Goal: Task Accomplishment & Management: Manage account settings

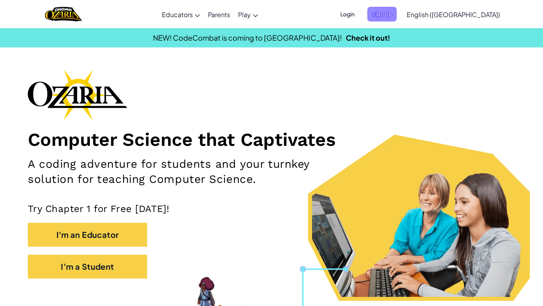
click at [397, 17] on span "Sign Up" at bounding box center [382, 14] width 29 height 15
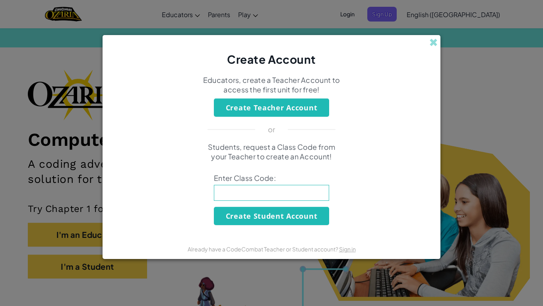
click at [260, 195] on input at bounding box center [271, 193] width 115 height 16
type input "OnlyPinkSoft"
click at [292, 215] on button "Create Student Account" at bounding box center [271, 215] width 115 height 18
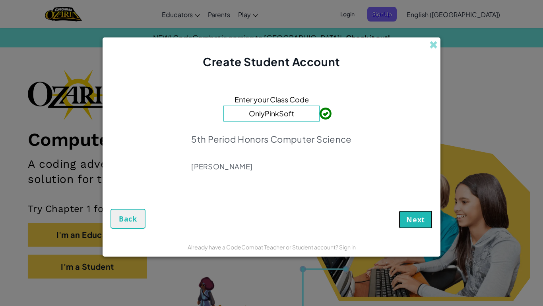
click at [402, 219] on button "Next" at bounding box center [416, 219] width 34 height 18
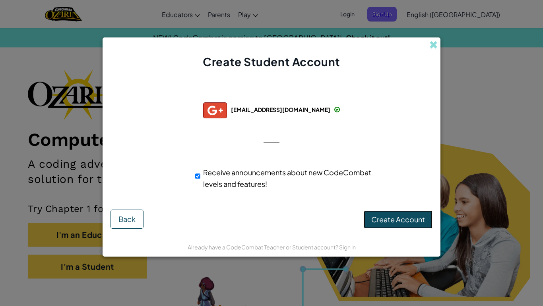
click at [390, 218] on span "Create Account" at bounding box center [399, 218] width 54 height 9
click at [390, 220] on button "Create Account" at bounding box center [398, 219] width 69 height 18
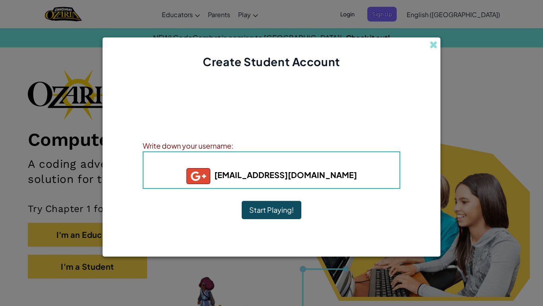
click at [284, 212] on button "Start Playing!" at bounding box center [272, 210] width 60 height 18
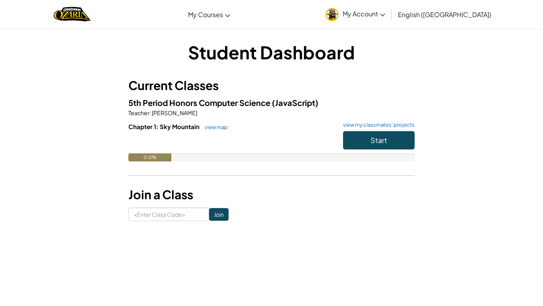
click at [386, 10] on span "My Account" at bounding box center [364, 14] width 43 height 8
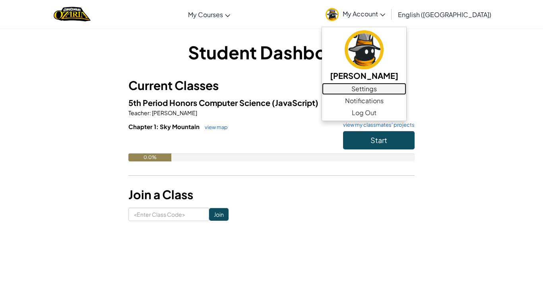
click at [401, 90] on link "Settings" at bounding box center [364, 89] width 84 height 12
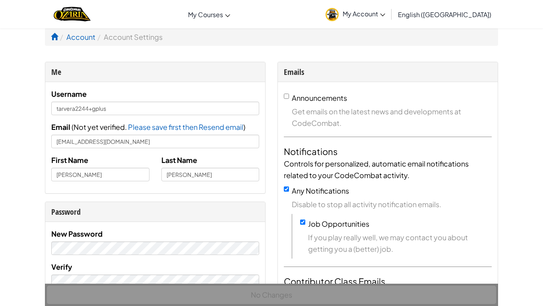
click at [389, 13] on link "My Account" at bounding box center [356, 14] width 68 height 25
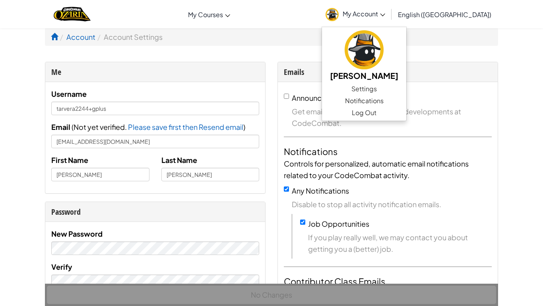
click at [386, 16] on span "My Account" at bounding box center [364, 14] width 43 height 8
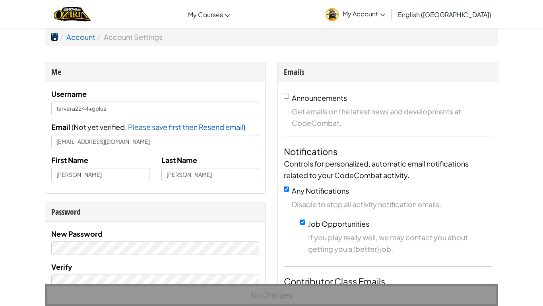
click at [56, 36] on span at bounding box center [54, 36] width 7 height 7
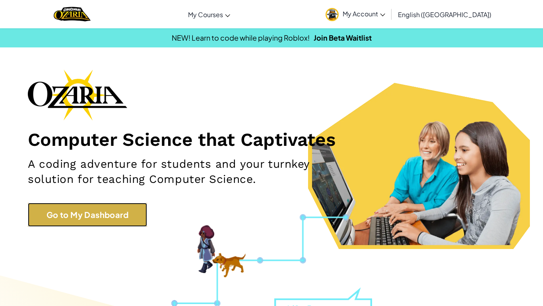
click at [94, 207] on link "Go to My Dashboard" at bounding box center [87, 214] width 119 height 24
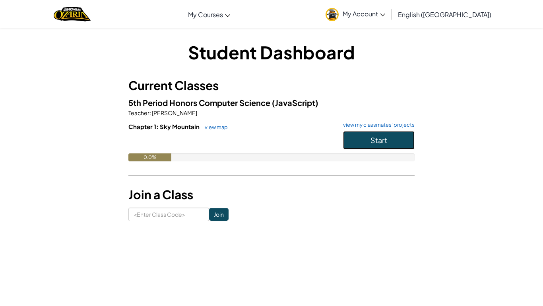
click at [363, 139] on button "Start" at bounding box center [379, 140] width 72 height 18
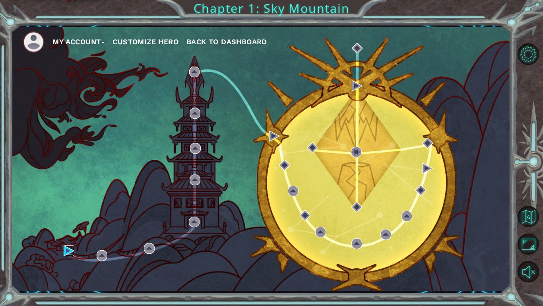
click at [66, 250] on img at bounding box center [69, 250] width 11 height 11
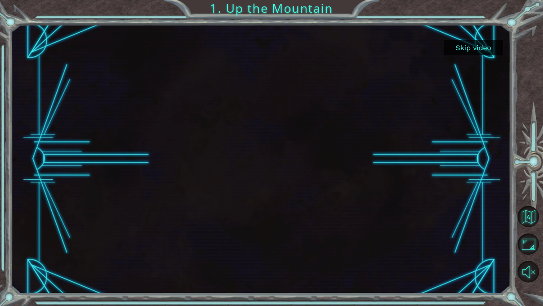
click at [469, 50] on button "Skip video" at bounding box center [474, 48] width 60 height 16
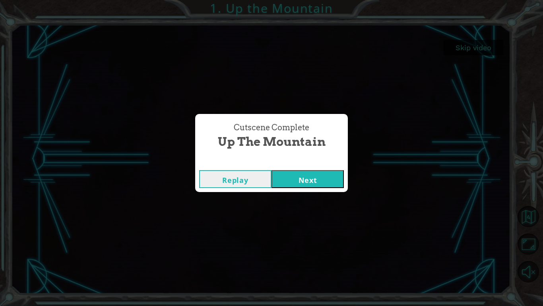
click at [295, 180] on button "Next" at bounding box center [308, 179] width 72 height 18
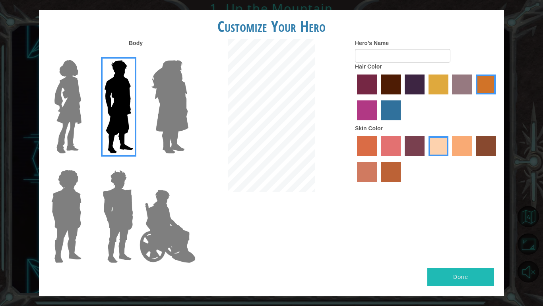
click at [67, 115] on img at bounding box center [67, 106] width 33 height 99
click at [85, 55] on input "Hero Connie" at bounding box center [85, 55] width 0 height 0
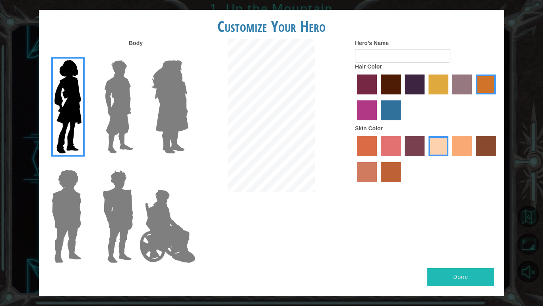
click at [141, 119] on div at bounding box center [117, 103] width 52 height 109
click at [130, 124] on img at bounding box center [118, 106] width 35 height 99
click at [136, 55] on input "Hero Lars" at bounding box center [136, 55] width 0 height 0
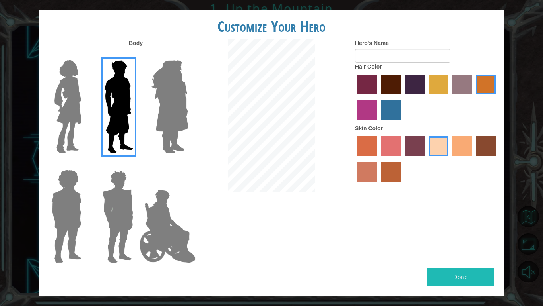
click at [124, 209] on img at bounding box center [117, 215] width 37 height 99
click at [136, 164] on input "Hero Garnet" at bounding box center [136, 164] width 0 height 0
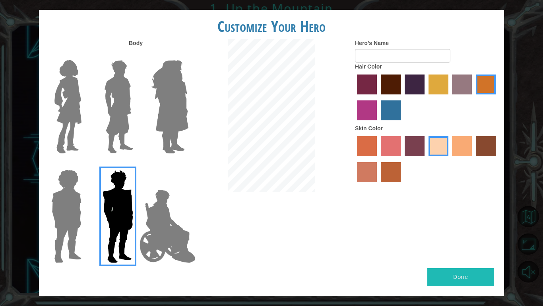
click at [85, 220] on div at bounding box center [65, 212] width 52 height 109
click at [72, 218] on img at bounding box center [66, 215] width 37 height 99
click at [85, 164] on input "Hero Steven" at bounding box center [85, 164] width 0 height 0
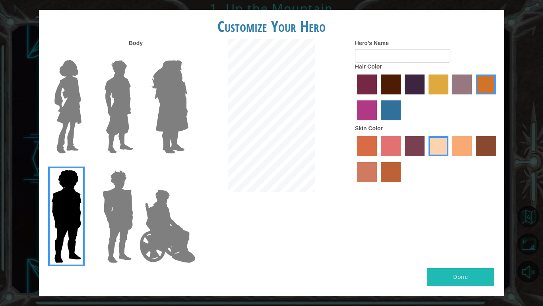
click at [169, 105] on img at bounding box center [169, 106] width 43 height 99
click at [188, 55] on input "Hero Amethyst" at bounding box center [188, 55] width 0 height 0
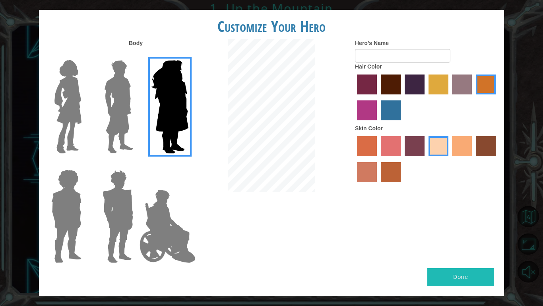
click at [121, 109] on img at bounding box center [118, 106] width 35 height 99
click at [136, 55] on input "Hero Lars" at bounding box center [136, 55] width 0 height 0
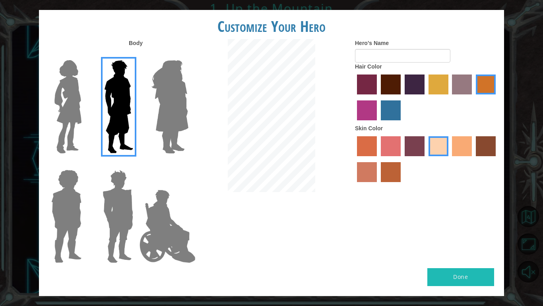
click at [388, 146] on label "froly skin color" at bounding box center [391, 146] width 20 height 20
click at [378, 159] on input "froly skin color" at bounding box center [378, 159] width 0 height 0
click at [438, 148] on label "sandy beach skin color" at bounding box center [439, 146] width 20 height 20
click at [426, 159] on input "sandy beach skin color" at bounding box center [426, 159] width 0 height 0
click at [362, 113] on label "medium red violet hair color" at bounding box center [367, 110] width 20 height 20
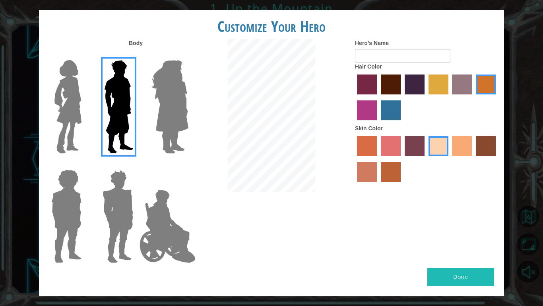
click at [497, 97] on input "medium red violet hair color" at bounding box center [497, 97] width 0 height 0
click at [484, 88] on label "gold drop hair color" at bounding box center [486, 84] width 20 height 20
click at [473, 97] on input "gold drop hair color" at bounding box center [473, 97] width 0 height 0
click at [387, 148] on label "froly skin color" at bounding box center [391, 146] width 20 height 20
click at [378, 159] on input "froly skin color" at bounding box center [378, 159] width 0 height 0
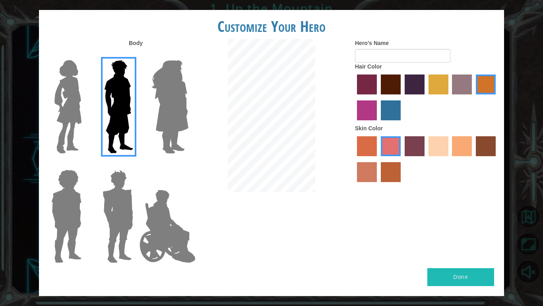
click at [482, 144] on label "karma skin color" at bounding box center [486, 146] width 20 height 20
click at [473, 159] on input "karma skin color" at bounding box center [473, 159] width 0 height 0
click at [413, 148] on label "tosca skin color" at bounding box center [415, 146] width 20 height 20
click at [402, 159] on input "tosca skin color" at bounding box center [402, 159] width 0 height 0
click at [380, 176] on div at bounding box center [426, 160] width 143 height 52
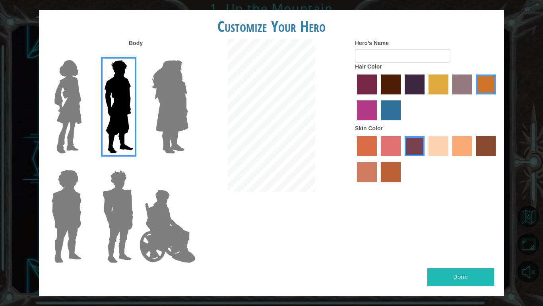
click at [395, 175] on label "smoke tree skin color" at bounding box center [391, 172] width 20 height 20
click at [378, 185] on input "smoke tree skin color" at bounding box center [378, 185] width 0 height 0
click at [365, 174] on label "burning sand skin color" at bounding box center [367, 172] width 20 height 20
click at [497, 159] on input "burning sand skin color" at bounding box center [497, 159] width 0 height 0
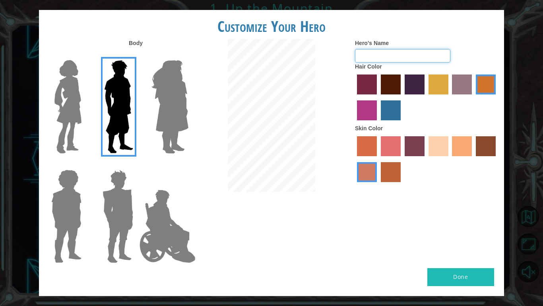
click at [384, 58] on input "Hero's Name" at bounding box center [402, 56] width 95 height 14
type input "Raven"
click at [460, 280] on button "Done" at bounding box center [461, 277] width 67 height 18
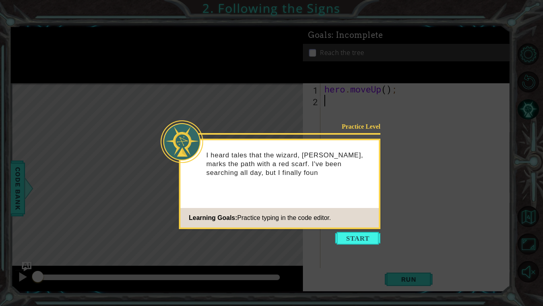
click at [293, 183] on div "I heard tales that the wizard, [PERSON_NAME], marks the path with a red scarf. …" at bounding box center [280, 167] width 199 height 49
click at [349, 236] on button "Start" at bounding box center [357, 238] width 45 height 13
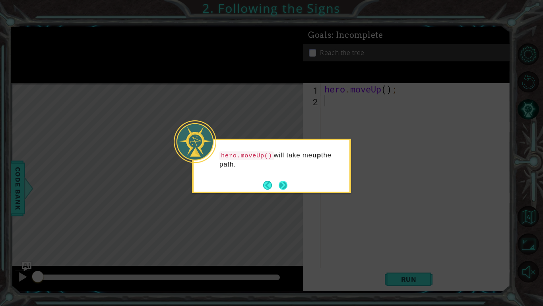
click at [286, 183] on button "Next" at bounding box center [283, 185] width 13 height 13
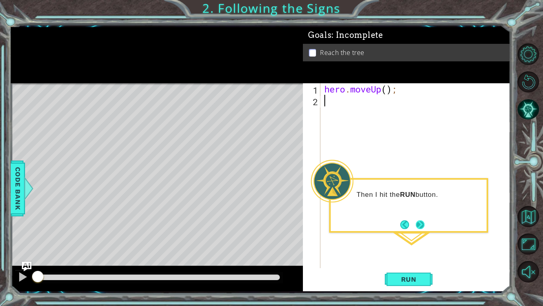
click at [419, 224] on button "Next" at bounding box center [420, 224] width 10 height 10
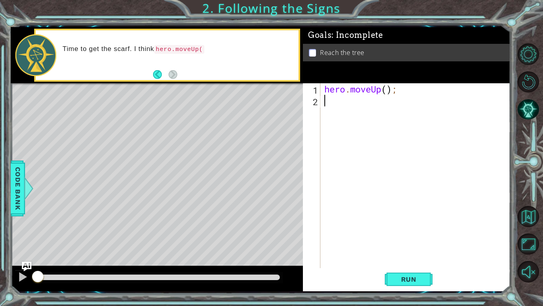
click at [331, 105] on div "hero . moveUp ( ) ;" at bounding box center [418, 187] width 190 height 208
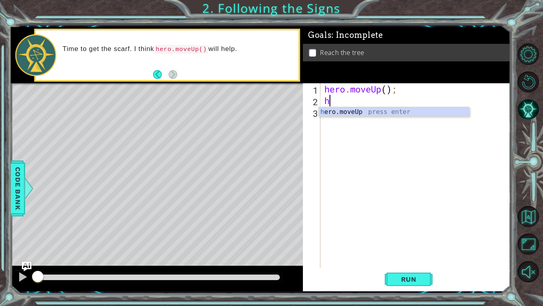
type textarea "her"
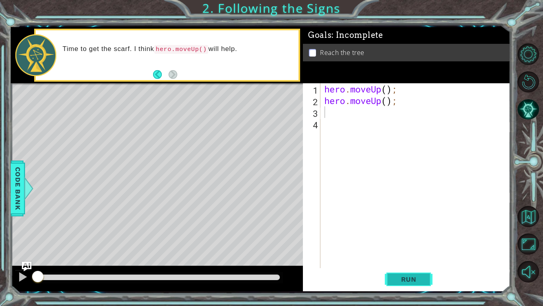
click at [416, 275] on span "Run" at bounding box center [408, 279] width 31 height 8
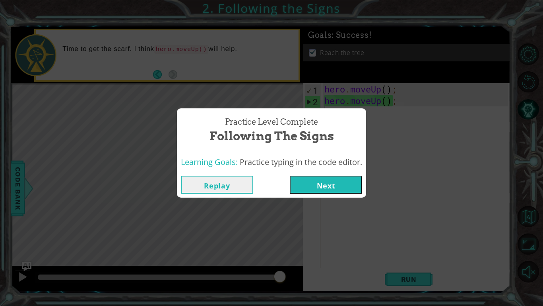
click at [311, 189] on button "Next" at bounding box center [326, 184] width 72 height 18
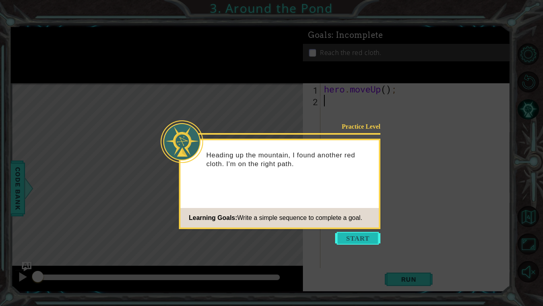
click at [355, 241] on button "Start" at bounding box center [357, 238] width 45 height 13
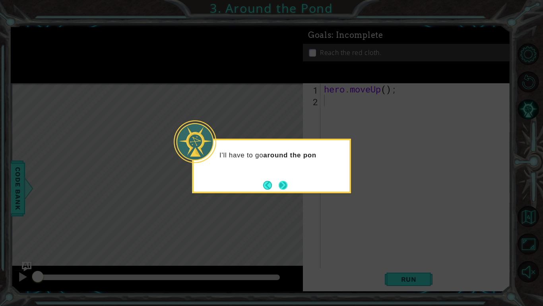
click at [284, 187] on button "Next" at bounding box center [283, 184] width 11 height 11
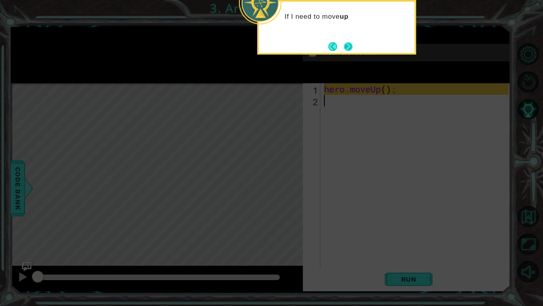
click at [349, 44] on button "Next" at bounding box center [348, 46] width 13 height 13
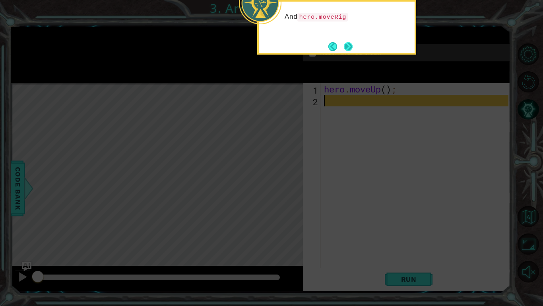
click at [349, 43] on button "Next" at bounding box center [349, 47] width 12 height 12
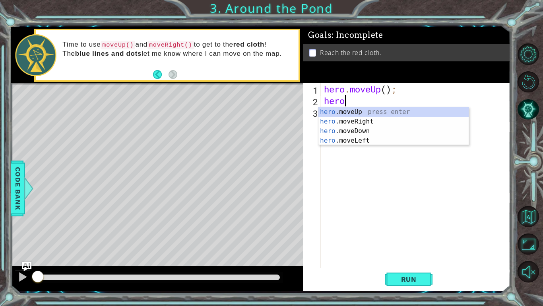
type textarea "hero."
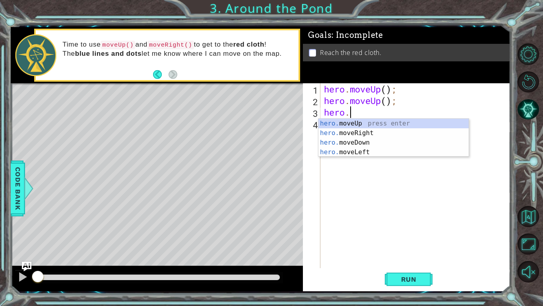
scroll to position [0, 1]
type textarea "hero.m"
click at [368, 131] on div "hero.m oveUp press enter hero.m oveRight press enter hero.m oveDown press enter…" at bounding box center [394, 147] width 150 height 57
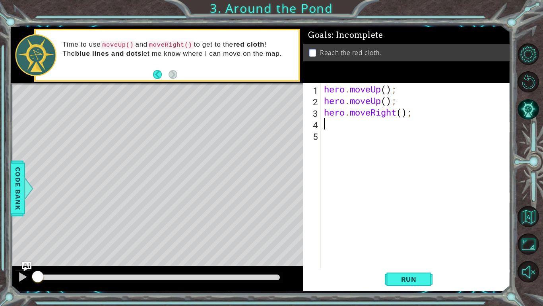
scroll to position [0, 0]
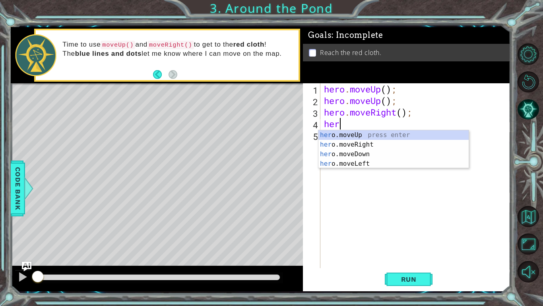
type textarea "her"
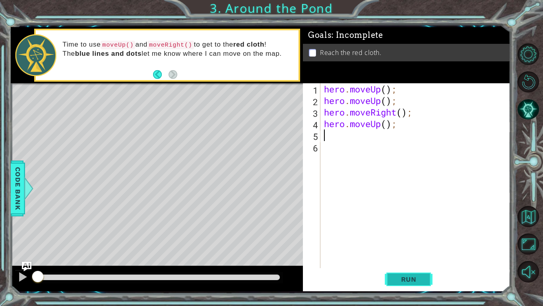
click at [393, 280] on span "Run" at bounding box center [408, 279] width 31 height 8
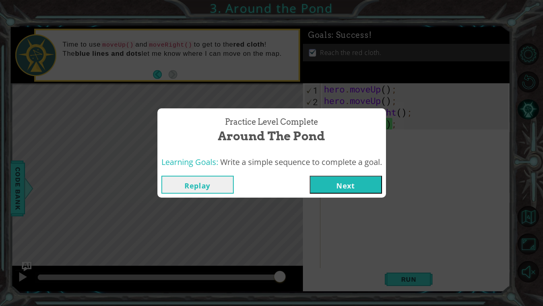
click at [356, 183] on button "Next" at bounding box center [346, 184] width 72 height 18
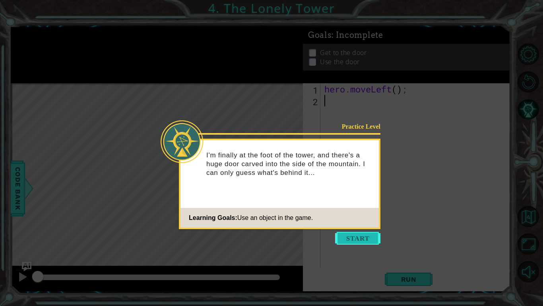
click at [349, 236] on button "Start" at bounding box center [357, 238] width 45 height 13
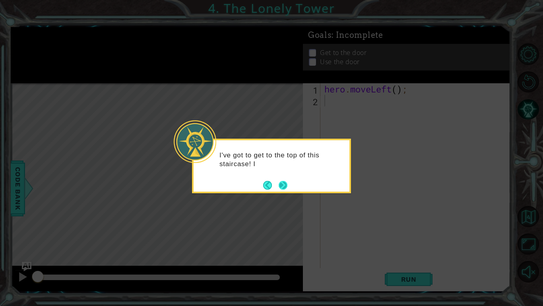
click at [281, 184] on button "Next" at bounding box center [283, 185] width 14 height 14
click at [281, 184] on button "Next" at bounding box center [283, 184] width 9 height 9
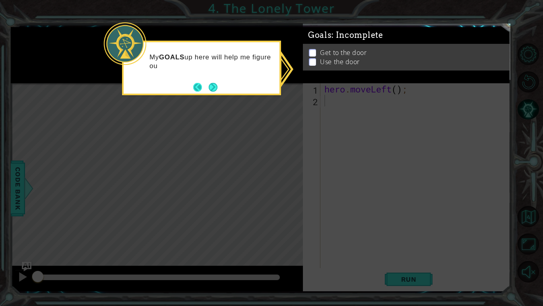
click at [205, 90] on button "Back" at bounding box center [201, 87] width 16 height 9
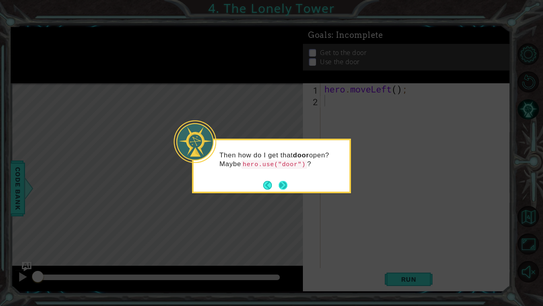
click at [288, 183] on button "Next" at bounding box center [283, 184] width 9 height 9
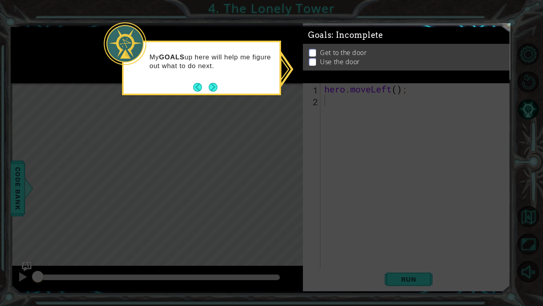
click at [288, 183] on icon at bounding box center [271, 153] width 543 height 306
click at [207, 92] on footer at bounding box center [205, 87] width 24 height 12
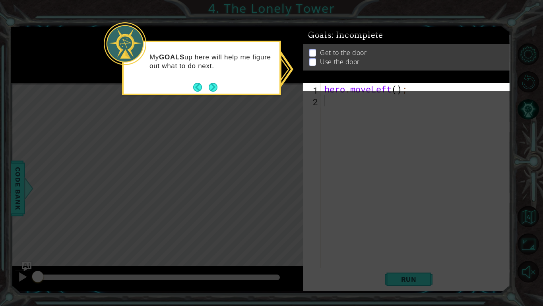
click at [208, 92] on footer at bounding box center [205, 87] width 24 height 12
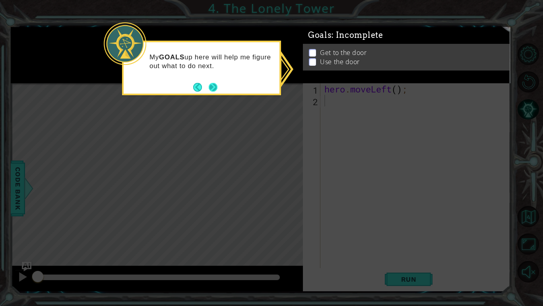
click at [211, 88] on button "Next" at bounding box center [213, 87] width 11 height 11
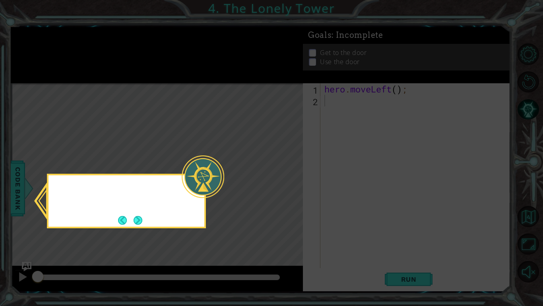
click at [211, 88] on icon at bounding box center [271, 153] width 543 height 306
click at [135, 218] on button "Next" at bounding box center [138, 220] width 12 height 12
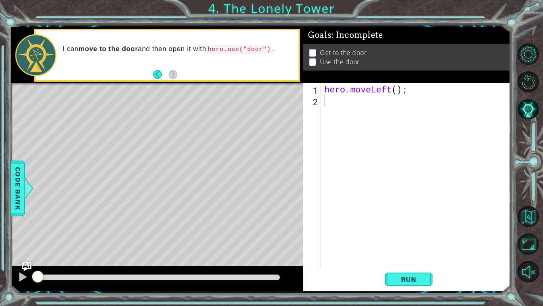
click at [353, 105] on div "hero . moveLeft ( ) ;" at bounding box center [418, 187] width 190 height 208
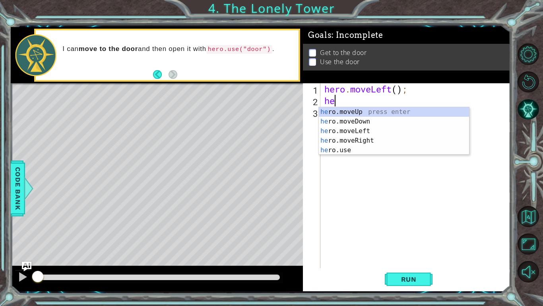
type textarea "her"
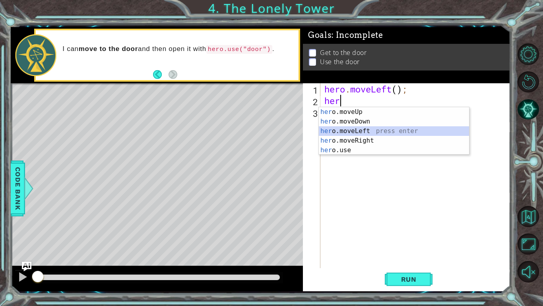
click at [341, 129] on div "her o.moveUp press enter her o.moveDown press enter her o.moveLeft press enter …" at bounding box center [394, 140] width 150 height 67
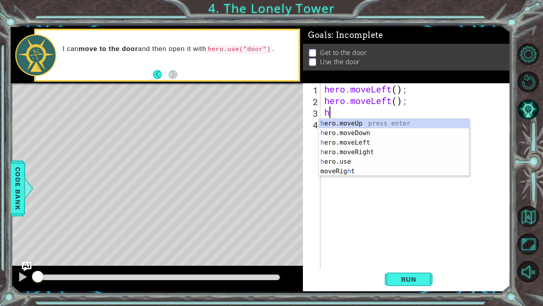
type textarea "her"
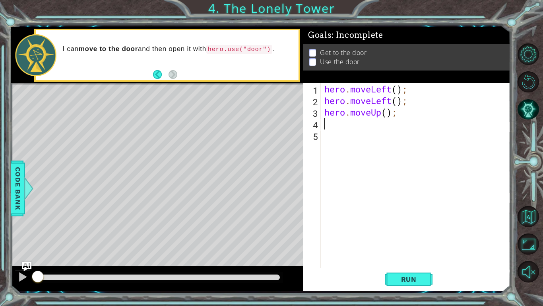
type textarea "e"
type textarea "j"
type textarea "e"
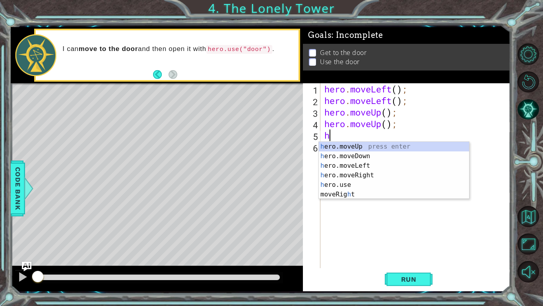
type textarea "her"
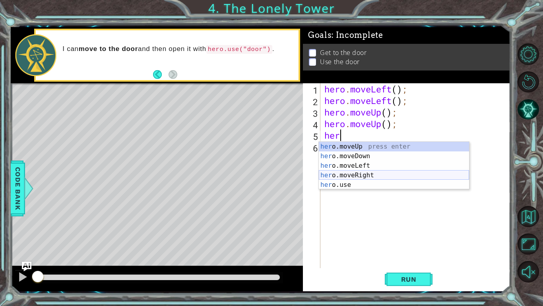
click at [356, 174] on div "her o.moveUp press enter her o.moveDown press enter her o.moveLeft press enter …" at bounding box center [394, 175] width 150 height 67
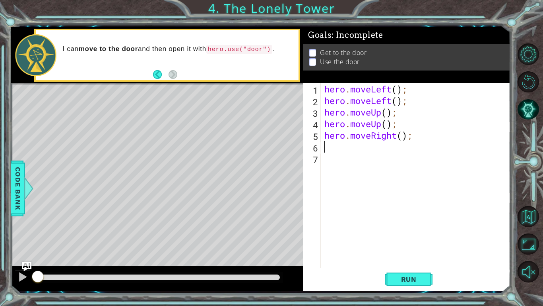
type textarea "ri"
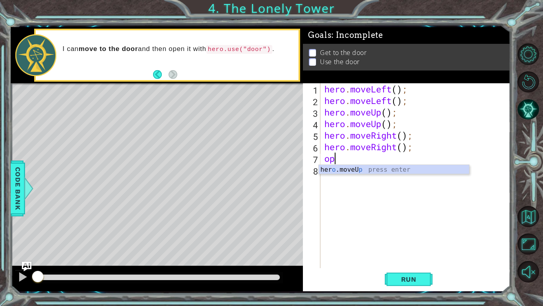
type textarea "o"
type textarea "u"
type textarea "hero.moveRight();"
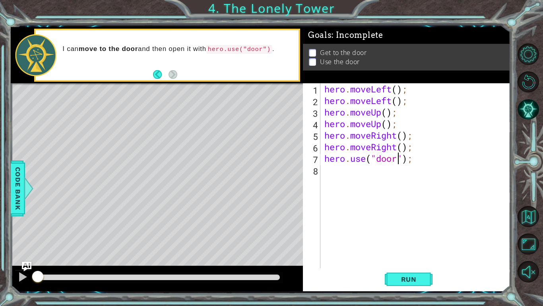
scroll to position [0, 3]
type textarea "hero.use("door");"
click at [399, 279] on span "Run" at bounding box center [408, 279] width 31 height 8
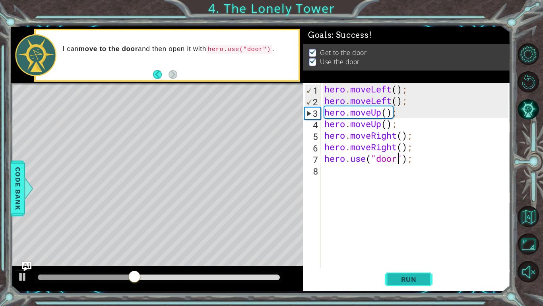
click at [419, 282] on span "Run" at bounding box center [408, 279] width 31 height 8
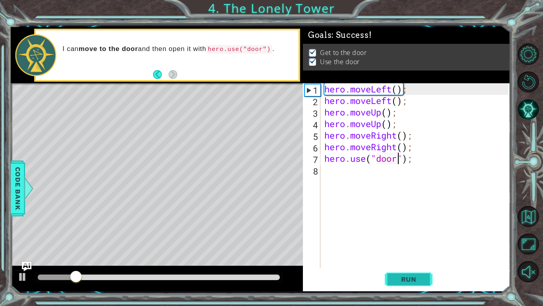
click at [419, 282] on span "Run" at bounding box center [408, 279] width 31 height 8
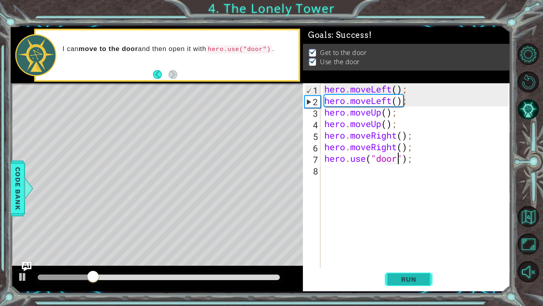
click at [419, 282] on span "Run" at bounding box center [408, 279] width 31 height 8
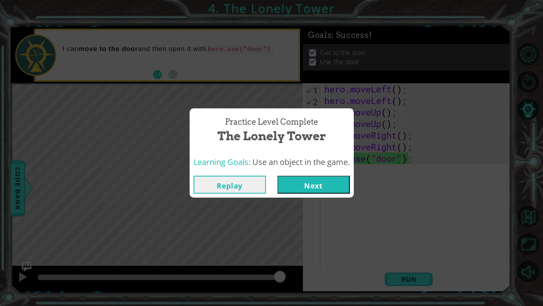
click at [327, 185] on button "Next" at bounding box center [314, 184] width 72 height 18
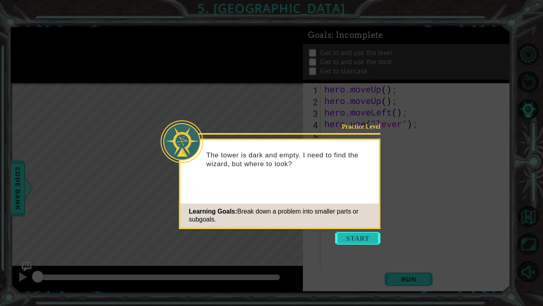
click at [355, 235] on button "Start" at bounding box center [357, 238] width 45 height 13
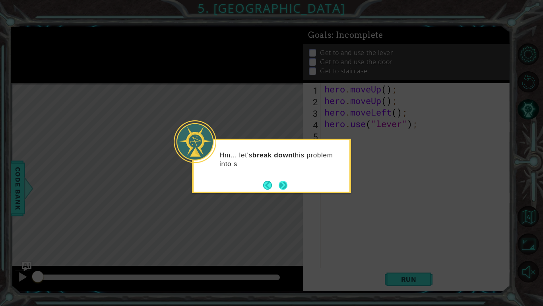
click at [280, 185] on button "Next" at bounding box center [283, 185] width 9 height 9
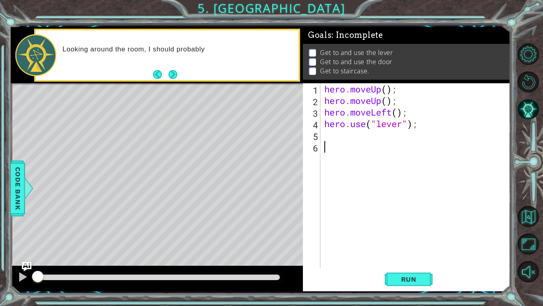
click at [176, 66] on div "Looking around the room, I should probably" at bounding box center [177, 55] width 241 height 28
click at [174, 72] on button "Next" at bounding box center [173, 74] width 12 height 12
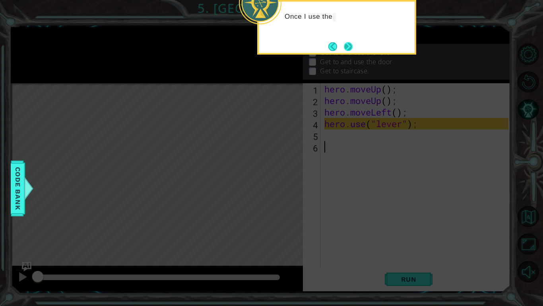
click at [353, 49] on button "Next" at bounding box center [348, 46] width 10 height 10
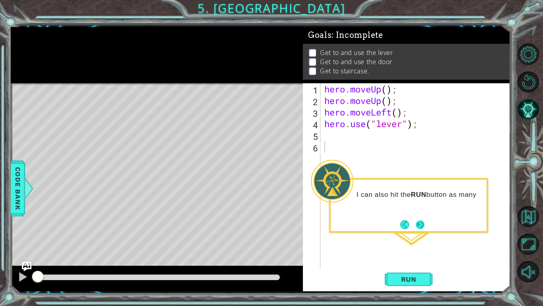
click at [421, 221] on button "Next" at bounding box center [420, 224] width 10 height 10
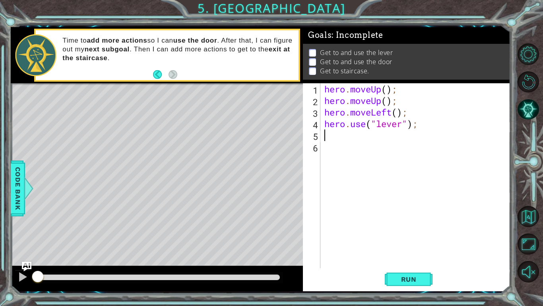
click at [341, 136] on div "hero . moveUp ( ) ; hero . moveUp ( ) ; hero . moveLeft ( ) ; hero . use ( "lev…" at bounding box center [418, 187] width 190 height 208
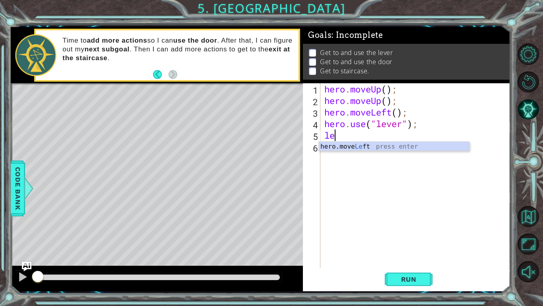
type textarea "l"
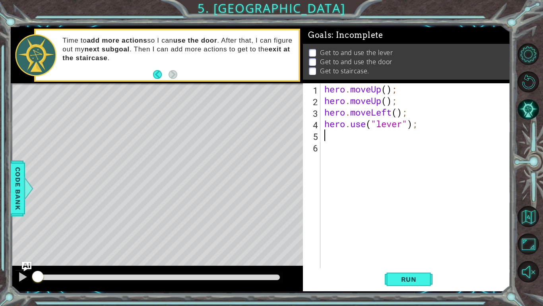
type textarea "ri"
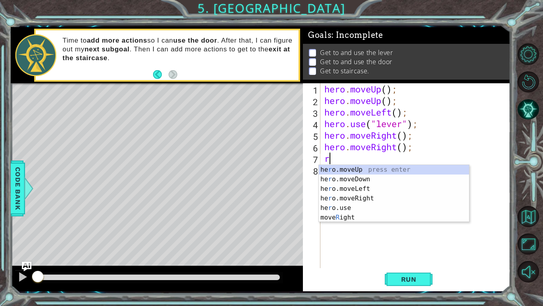
type textarea "ri"
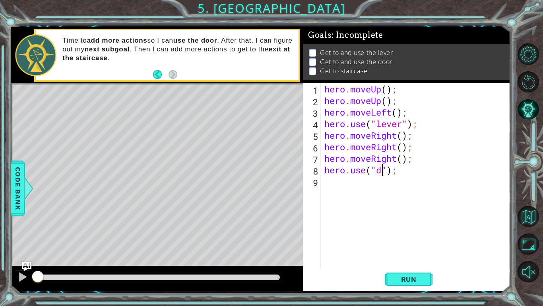
type textarea "hero.use("door");"
click at [336, 183] on div "hero . moveUp ( ) ; hero . moveUp ( ) ; hero . moveLeft ( ) ; hero . use ( "lev…" at bounding box center [418, 187] width 190 height 208
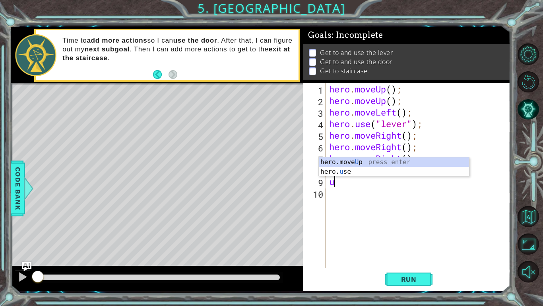
type textarea "up"
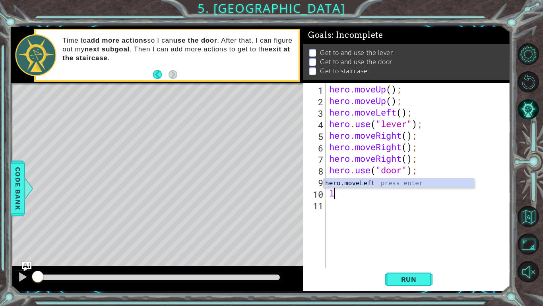
type textarea "le"
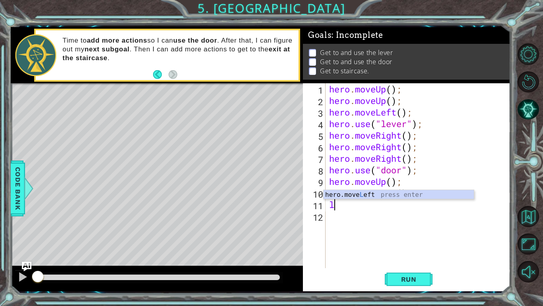
type textarea "le"
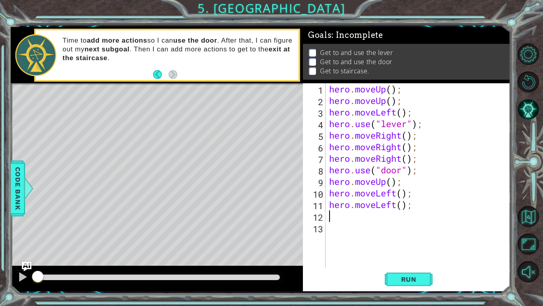
type textarea "le"
click at [417, 281] on span "Run" at bounding box center [408, 279] width 31 height 8
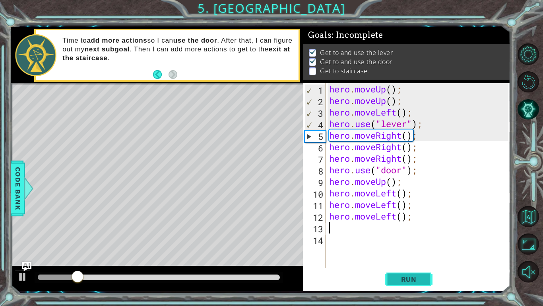
click at [417, 281] on span "Run" at bounding box center [408, 279] width 31 height 8
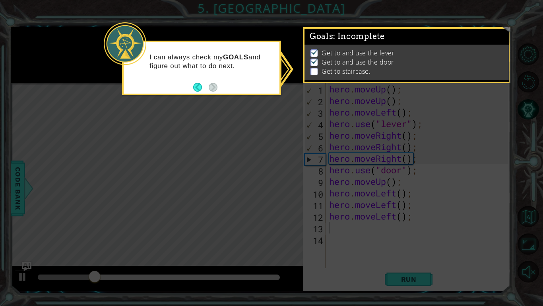
click at [294, 118] on icon at bounding box center [271, 153] width 543 height 306
click at [304, 81] on div "Goals : Incomplete Get to and use the lever Get to and use the door Get to stai…" at bounding box center [407, 55] width 208 height 56
click at [279, 104] on icon at bounding box center [271, 153] width 543 height 306
click at [263, 105] on icon at bounding box center [271, 153] width 543 height 306
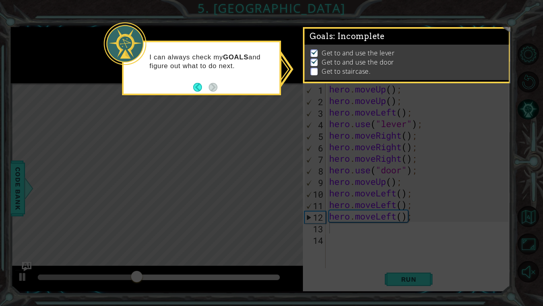
click at [315, 77] on div "Get to and use the lever Get to and use the door Get to staircase." at bounding box center [407, 62] width 204 height 35
click at [313, 74] on p at bounding box center [314, 72] width 7 height 8
click at [287, 79] on icon at bounding box center [271, 153] width 543 height 306
click at [288, 70] on icon at bounding box center [271, 153] width 543 height 306
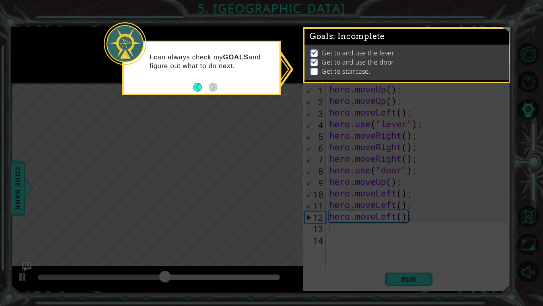
click at [189, 90] on div "I can always check my GOALS and figure out what to do next." at bounding box center [201, 68] width 159 height 55
click at [199, 88] on button "Back" at bounding box center [201, 87] width 16 height 9
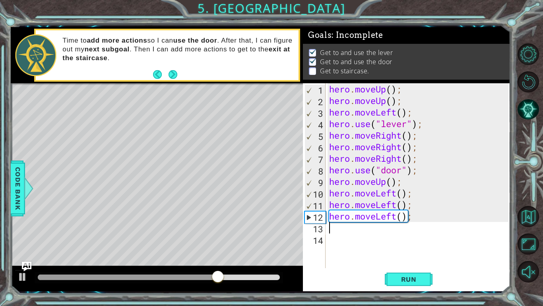
click at [406, 183] on div "hero . moveUp ( ) ; hero . moveUp ( ) ; hero . moveLeft ( ) ; hero . use ( "lev…" at bounding box center [420, 187] width 185 height 208
type textarea "hero.moveUp();"
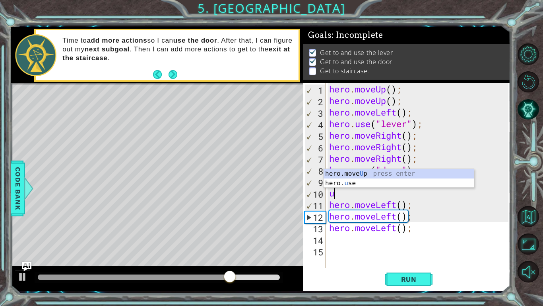
type textarea "up"
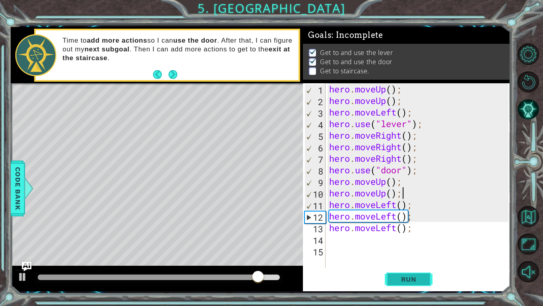
type textarea "hero.moveUp();"
click at [407, 278] on span "Run" at bounding box center [408, 279] width 31 height 8
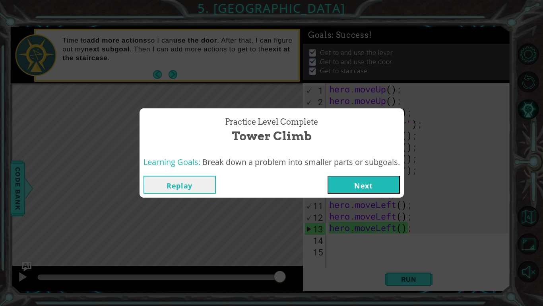
click at [363, 184] on button "Next" at bounding box center [364, 184] width 72 height 18
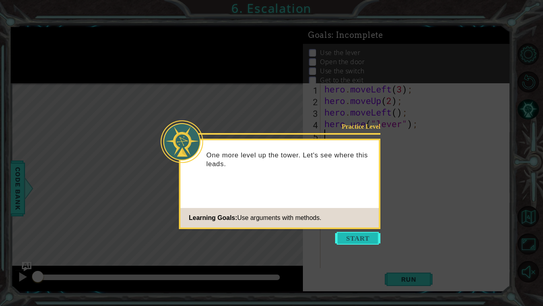
click at [362, 238] on button "Start" at bounding box center [357, 238] width 45 height 13
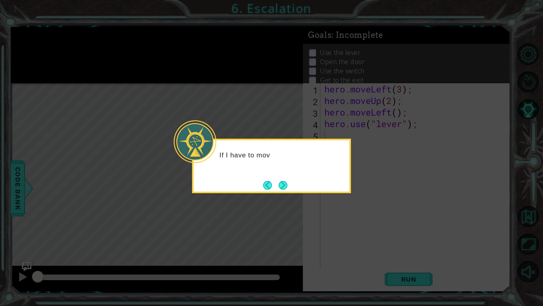
click at [291, 185] on div "If I have to mov" at bounding box center [271, 165] width 159 height 55
click at [284, 185] on button "Next" at bounding box center [284, 185] width 12 height 12
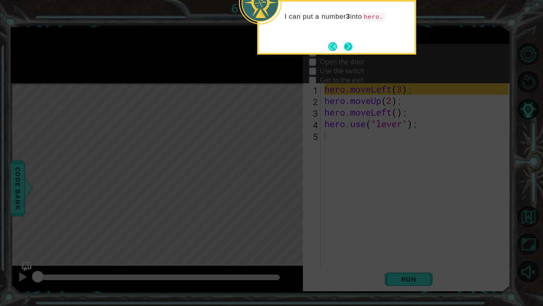
click at [346, 46] on button "Next" at bounding box center [348, 46] width 10 height 10
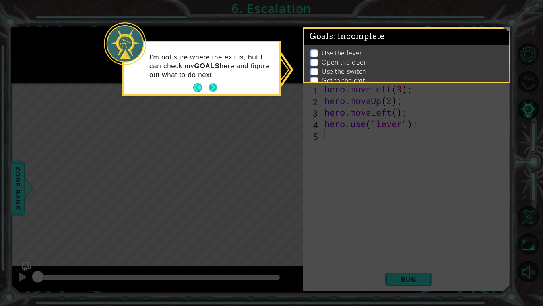
click at [218, 92] on button "Next" at bounding box center [213, 88] width 14 height 14
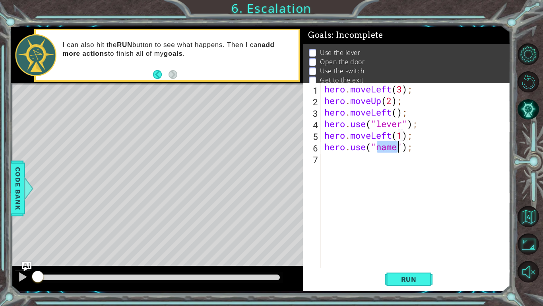
scroll to position [0, 4]
type textarea "hero.use("door");"
type textarea "hero.moveUp(2);"
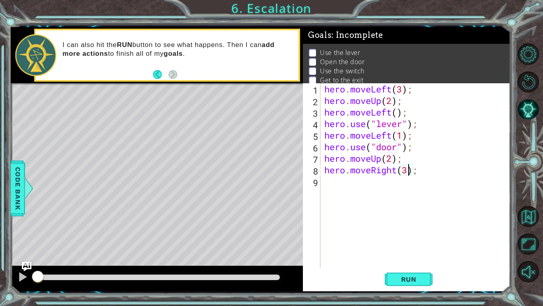
scroll to position [0, 4]
click at [403, 278] on span "Run" at bounding box center [408, 279] width 31 height 8
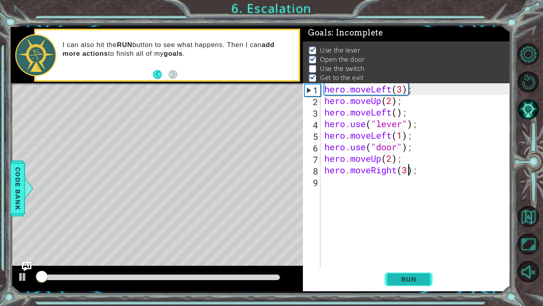
scroll to position [3, 0]
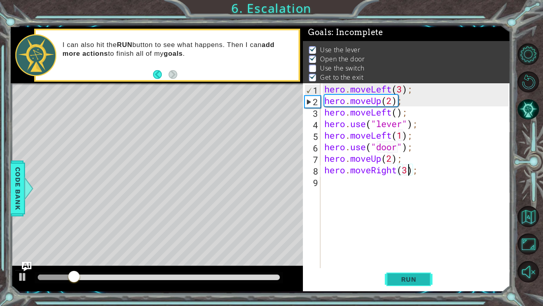
click at [403, 278] on span "Run" at bounding box center [408, 279] width 31 height 8
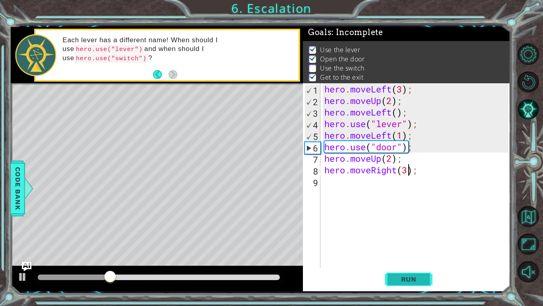
click at [412, 275] on span "Run" at bounding box center [408, 279] width 31 height 8
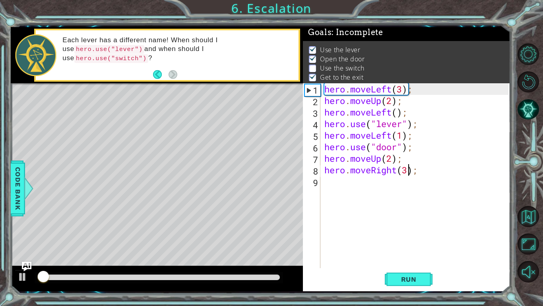
click at [432, 138] on div "hero . moveLeft ( 3 ) ; hero . moveUp ( 2 ) ; hero . moveLeft ( ) ; hero . use …" at bounding box center [418, 187] width 190 height 208
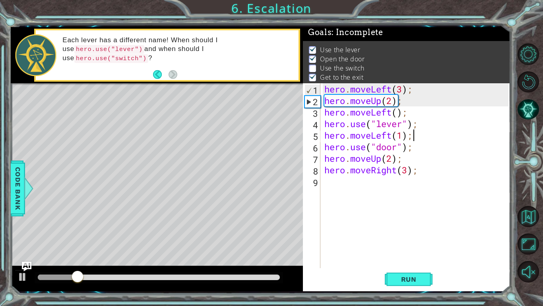
click at [423, 101] on div "hero . moveLeft ( 3 ) ; hero . moveUp ( 2 ) ; hero . moveLeft ( ) ; hero . use …" at bounding box center [418, 187] width 190 height 208
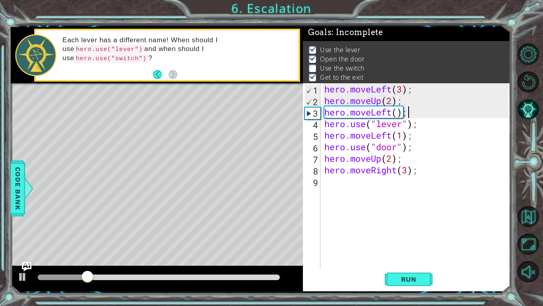
click at [424, 115] on div "hero . moveLeft ( 3 ) ; hero . moveUp ( 2 ) ; hero . moveLeft ( ) ; hero . use …" at bounding box center [418, 187] width 190 height 208
type textarea "hero.moveLeft();"
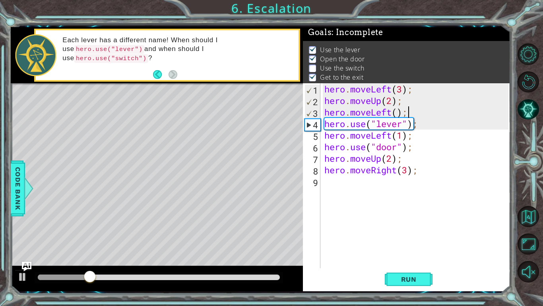
scroll to position [0, 0]
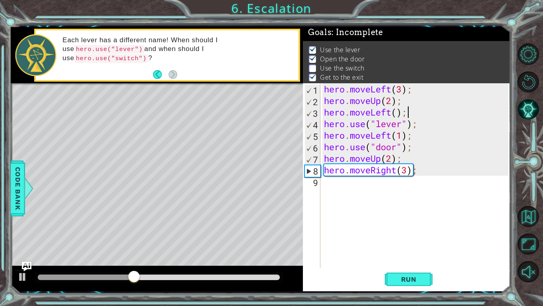
click at [409, 171] on div "hero . moveLeft ( 3 ) ; hero . moveUp ( 2 ) ; hero . moveLeft ( ) ; hero . use …" at bounding box center [418, 187] width 190 height 208
type textarea "hero.moveRight(2);"
click at [434, 184] on div "hero . moveLeft ( 3 ) ; hero . moveUp ( 2 ) ; hero . moveLeft ( ) ; hero . use …" at bounding box center [418, 187] width 190 height 208
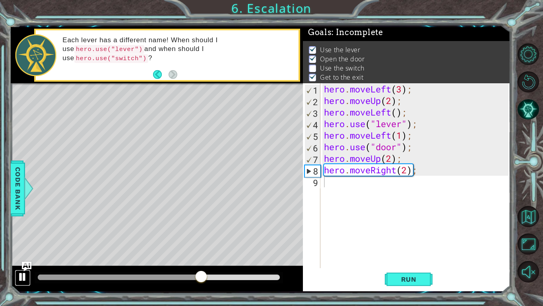
click at [18, 276] on div at bounding box center [23, 276] width 10 height 10
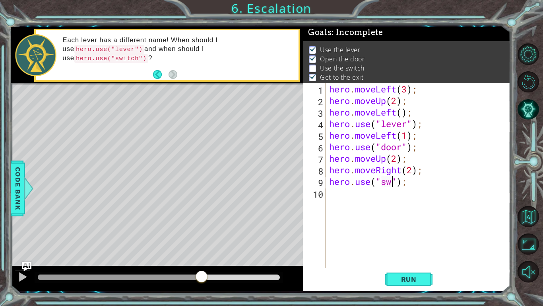
scroll to position [0, 3]
type textarea "hero.use("switch");"
type textarea "u"
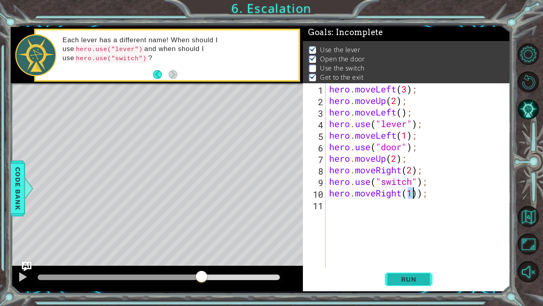
click at [398, 283] on button "Run" at bounding box center [409, 279] width 48 height 21
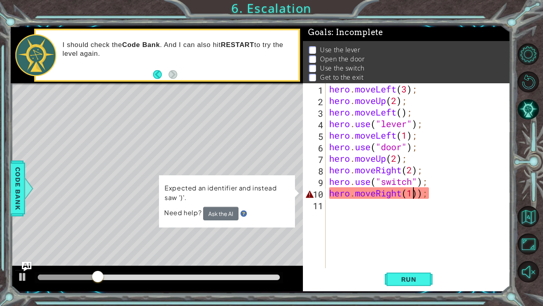
click at [416, 193] on div "hero . moveLeft ( 3 ) ; hero . moveUp ( 2 ) ; hero . moveLeft ( ) ; hero . use …" at bounding box center [420, 187] width 185 height 208
click at [419, 193] on div "hero . moveLeft ( 3 ) ; hero . moveUp ( 2 ) ; hero . moveLeft ( ) ; hero . use …" at bounding box center [420, 187] width 185 height 208
type textarea "hero.moveRight(1);"
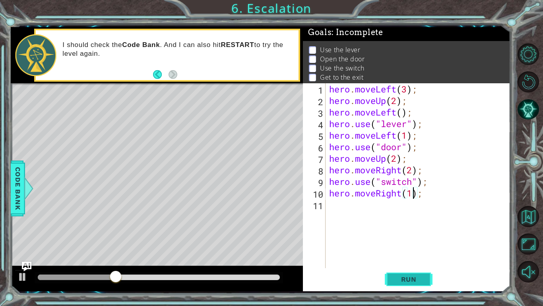
click at [415, 276] on span "Run" at bounding box center [408, 279] width 31 height 8
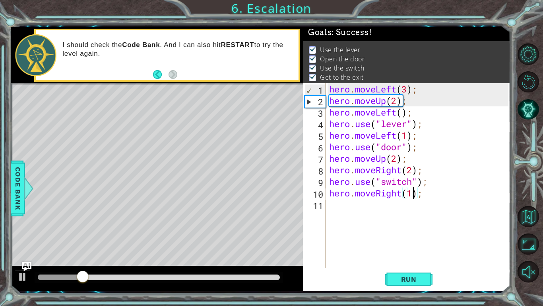
click at [277, 278] on div at bounding box center [159, 277] width 242 height 6
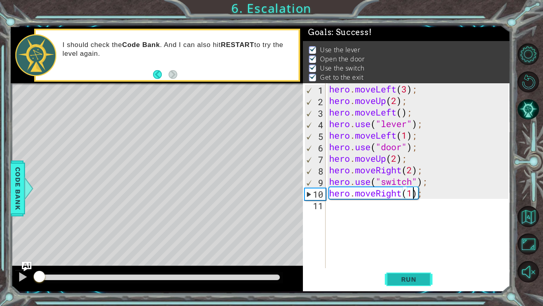
click at [409, 276] on span "Run" at bounding box center [408, 279] width 31 height 8
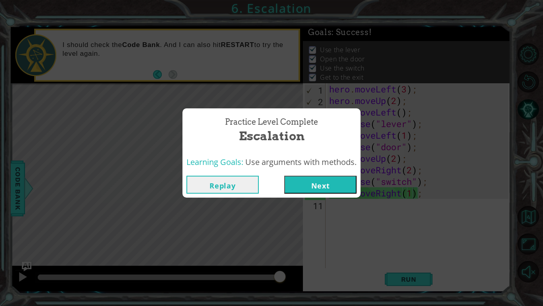
click at [333, 185] on button "Next" at bounding box center [320, 184] width 72 height 18
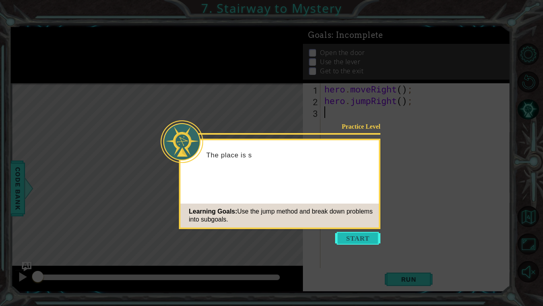
click at [355, 238] on button "Start" at bounding box center [357, 238] width 45 height 13
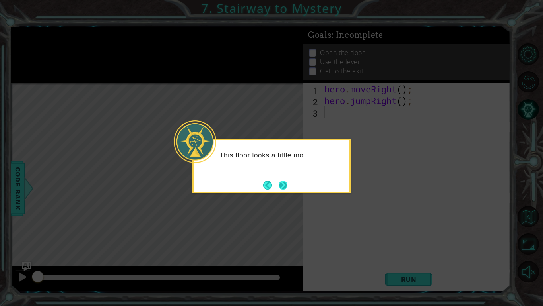
click at [284, 182] on button "Next" at bounding box center [283, 184] width 9 height 9
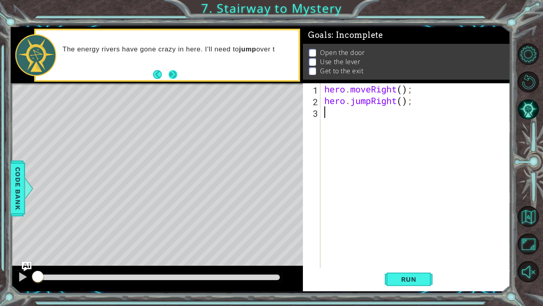
click at [176, 72] on button "Next" at bounding box center [172, 74] width 9 height 9
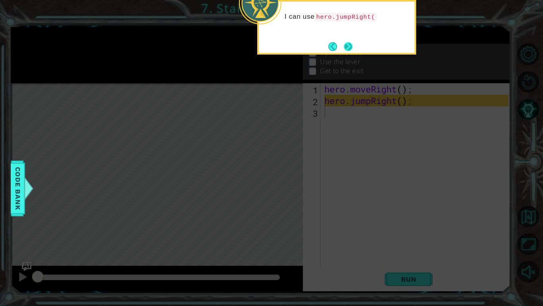
click at [353, 45] on button "Next" at bounding box center [348, 46] width 9 height 9
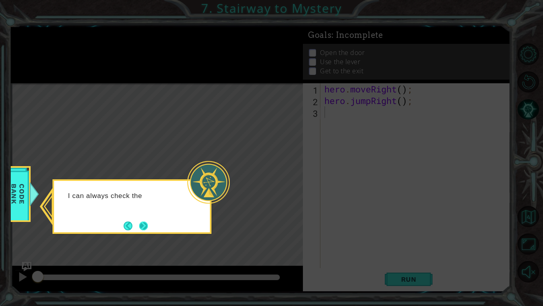
click at [145, 226] on button "Next" at bounding box center [144, 226] width 14 height 14
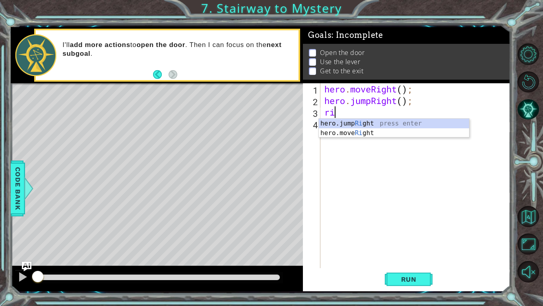
type textarea "r"
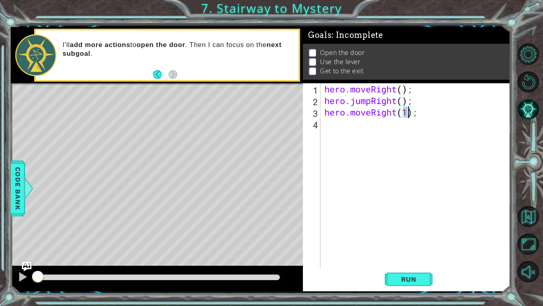
type textarea "hero.moveRight(2);"
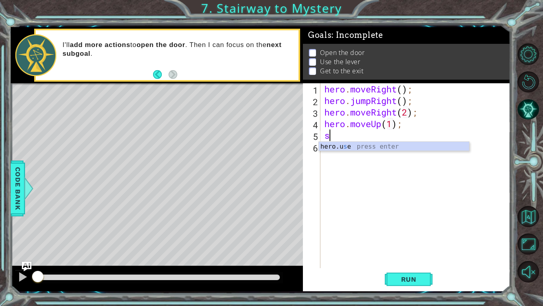
scroll to position [0, 3]
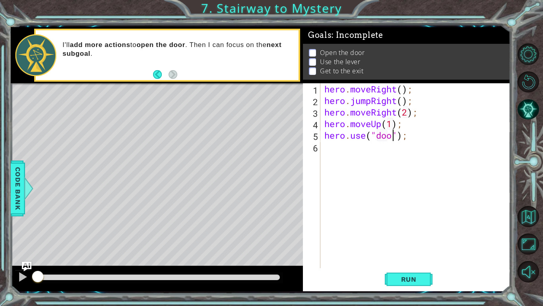
type textarea "hero.use("door");"
type textarea "hero.moveUp(2);"
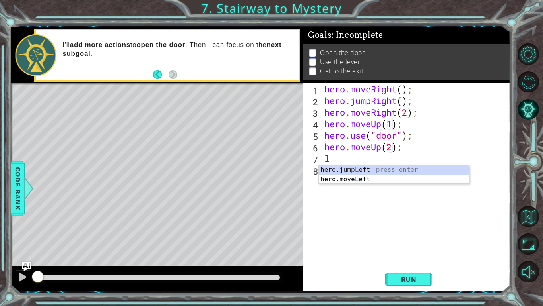
type textarea "le"
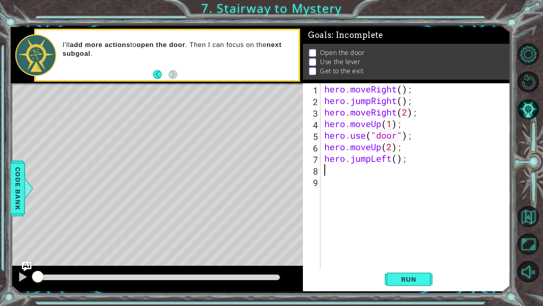
type textarea "le"
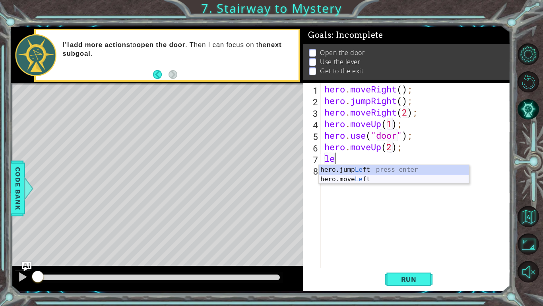
click at [402, 181] on div "hero.jump Le ft press enter hero.move Le ft press enter" at bounding box center [394, 184] width 150 height 38
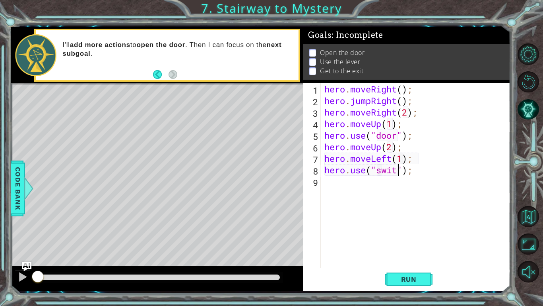
scroll to position [0, 4]
type textarea "hero.use("switch");"
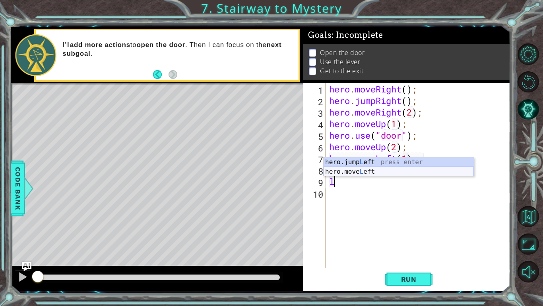
click at [398, 170] on div "hero.jump L eft press enter hero.move L eft press enter" at bounding box center [399, 176] width 150 height 38
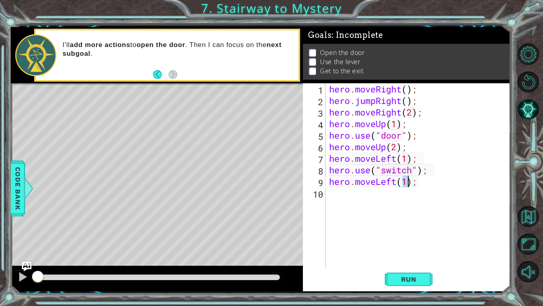
scroll to position [0, 4]
type textarea "hero.moveLeft(2);"
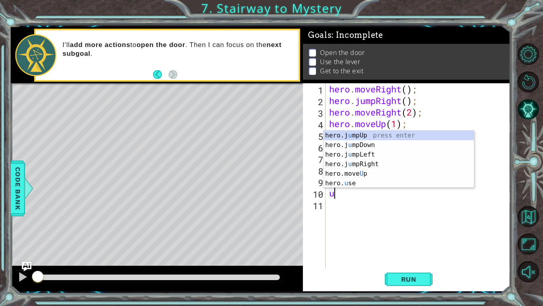
type textarea "up"
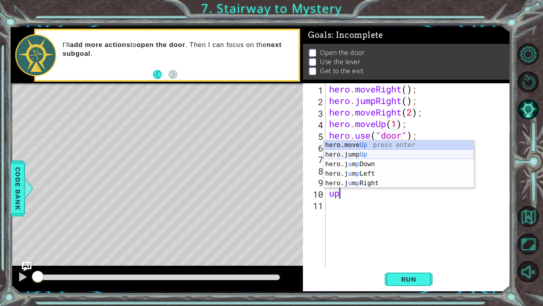
click at [389, 154] on div "hero.move Up press enter hero.jump Up press enter hero.j u m p Down press enter…" at bounding box center [399, 173] width 150 height 67
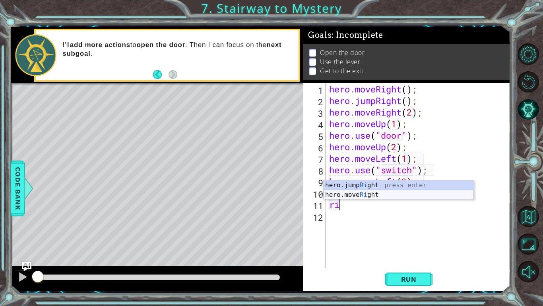
click at [380, 195] on div "hero.jump Ri ght press enter hero.move Ri ght press enter" at bounding box center [399, 199] width 150 height 38
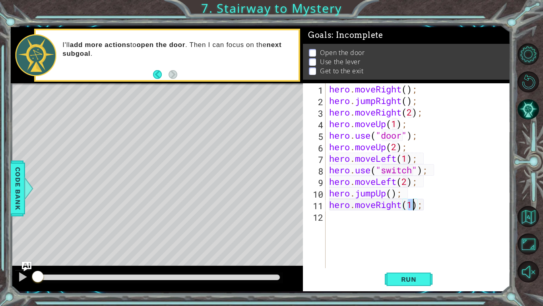
scroll to position [0, 4]
click at [425, 279] on button "Run" at bounding box center [409, 279] width 48 height 21
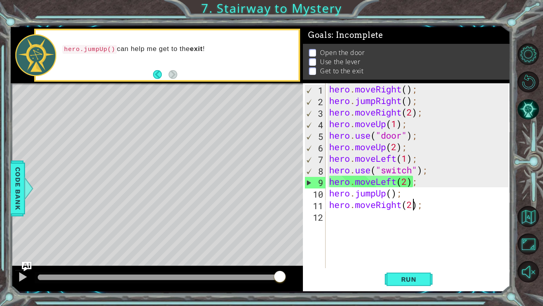
click at [413, 116] on div "hero . moveRight ( ) ; hero . jumpRight ( ) ; hero . moveRight ( 2 ) ; hero . m…" at bounding box center [420, 187] width 185 height 208
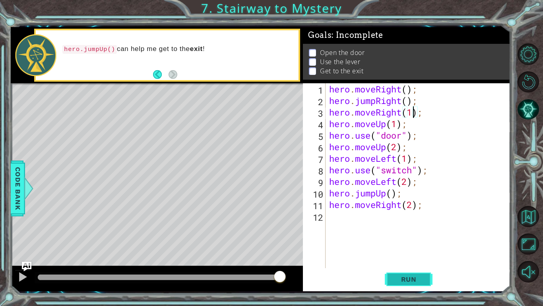
click at [401, 270] on button "Run" at bounding box center [409, 279] width 48 height 21
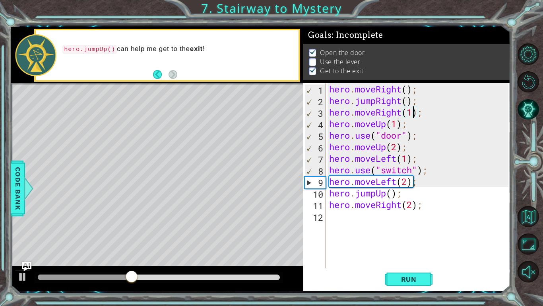
click at [398, 170] on div "hero . moveRight ( ) ; hero . jumpRight ( ) ; hero . moveRight ( 1 ) ; hero . m…" at bounding box center [420, 187] width 185 height 208
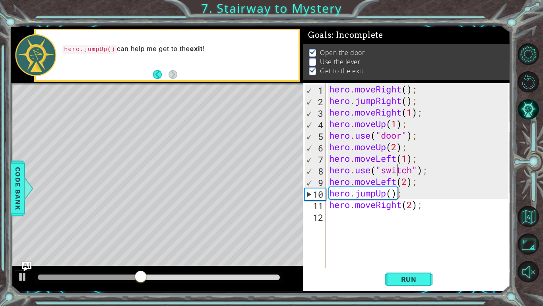
click at [412, 171] on div "hero . moveRight ( ) ; hero . jumpRight ( ) ; hero . moveRight ( 1 ) ; hero . m…" at bounding box center [420, 187] width 185 height 208
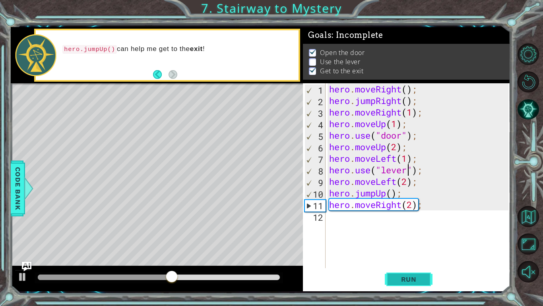
type textarea "hero.use("lever");"
click at [401, 275] on span "Run" at bounding box center [408, 279] width 31 height 8
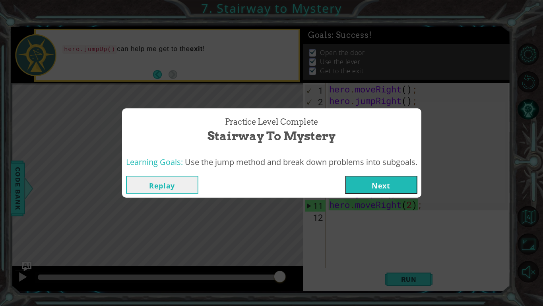
click at [405, 185] on button "Next" at bounding box center [381, 184] width 72 height 18
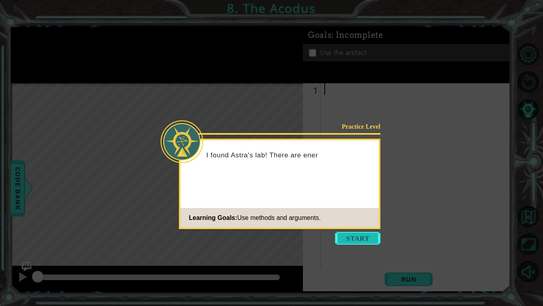
click at [363, 234] on button "Start" at bounding box center [357, 238] width 45 height 13
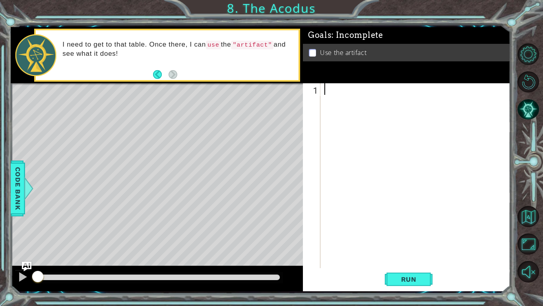
type textarea "m"
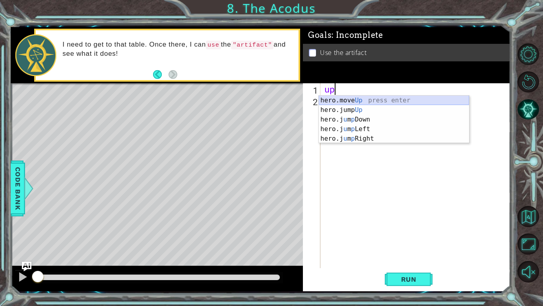
click at [390, 100] on div "hero.move Up press enter hero.jump Up press enter hero.j u m p Down press enter…" at bounding box center [394, 128] width 150 height 67
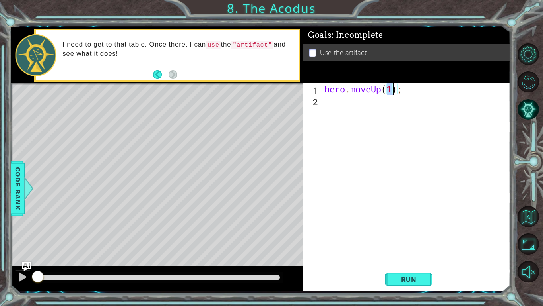
type textarea "hero.moveUp(2);"
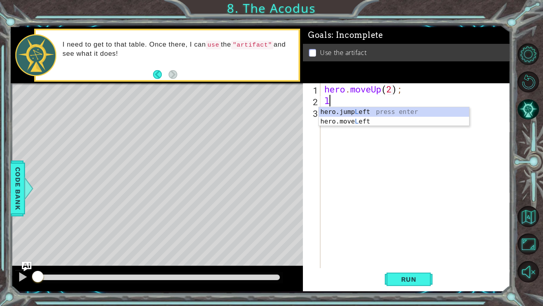
type textarea "le"
click at [383, 129] on div "hero . moveUp ( 2 ) ; le" at bounding box center [418, 187] width 190 height 208
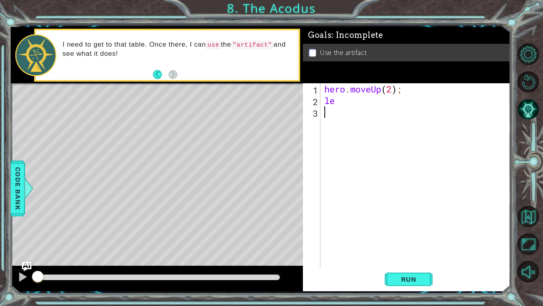
click at [348, 104] on div "hero . moveUp ( 2 ) ; le" at bounding box center [418, 187] width 190 height 208
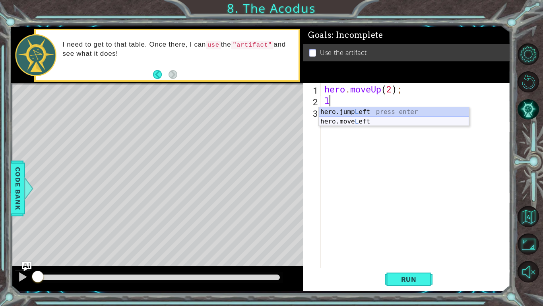
click at [349, 121] on div "hero.jump L eft press enter hero.move L eft press enter" at bounding box center [394, 126] width 150 height 38
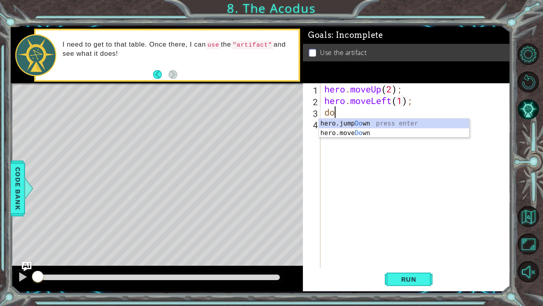
scroll to position [0, 4]
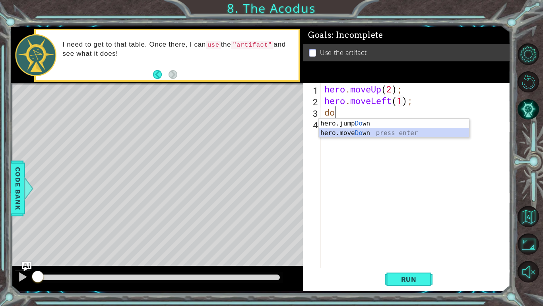
click at [368, 132] on div "hero.jump Do wn press enter hero.move Do wn press enter" at bounding box center [394, 138] width 150 height 38
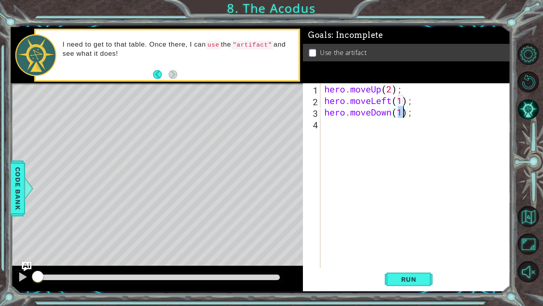
type textarea "hero.moveDown(2);"
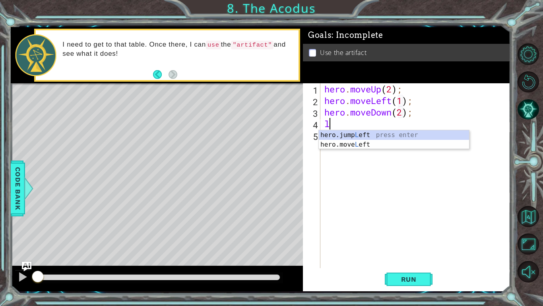
type textarea "le"
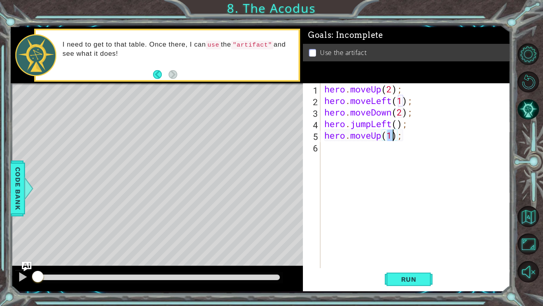
type textarea "hero.moveUp(2);"
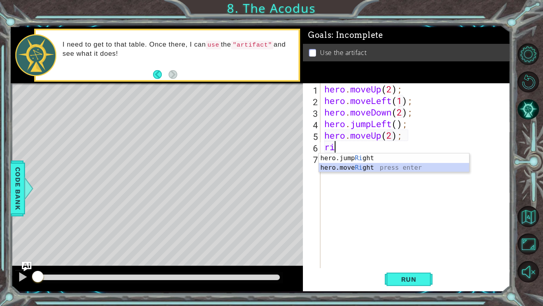
click at [419, 168] on div "hero.jump Ri ght press enter hero.move Ri ght press enter" at bounding box center [394, 172] width 150 height 38
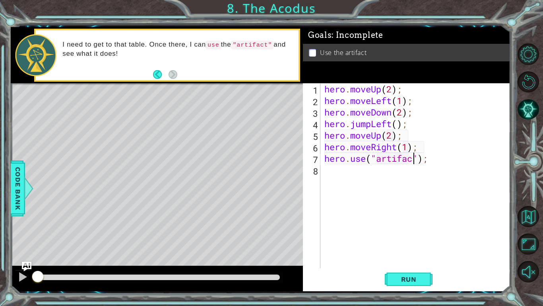
scroll to position [0, 4]
type textarea "hero.use("artifact");"
click at [395, 281] on span "Run" at bounding box center [408, 279] width 31 height 8
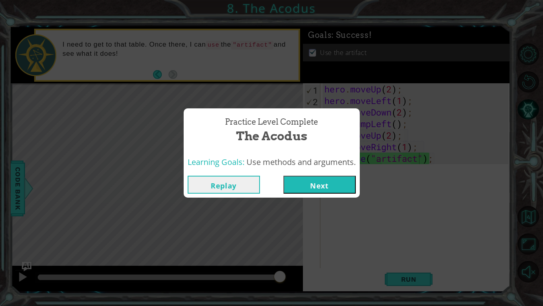
click at [335, 178] on button "Next" at bounding box center [320, 184] width 72 height 18
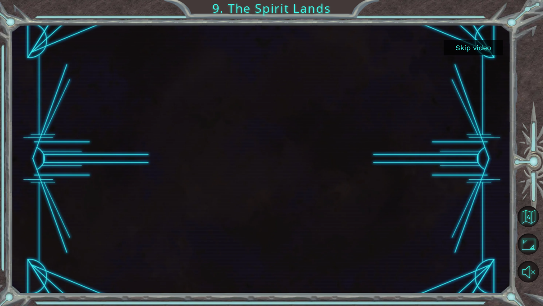
click at [460, 53] on button "Skip video" at bounding box center [474, 48] width 60 height 16
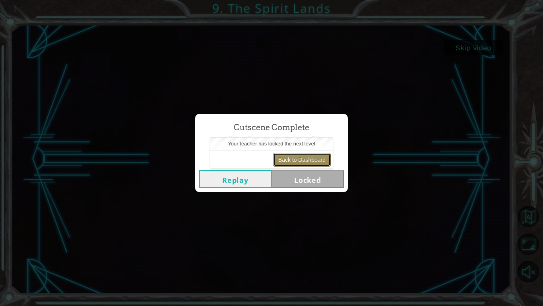
click at [308, 162] on button "Back to Dashboard" at bounding box center [302, 160] width 58 height 14
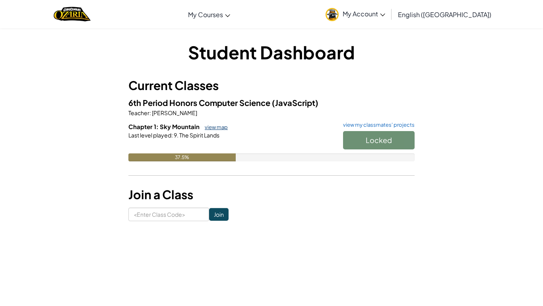
click at [221, 125] on link "view map" at bounding box center [214, 127] width 27 height 6
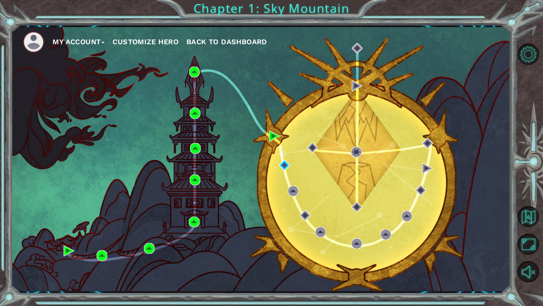
click at [98, 40] on button "My Account" at bounding box center [79, 42] width 52 height 12
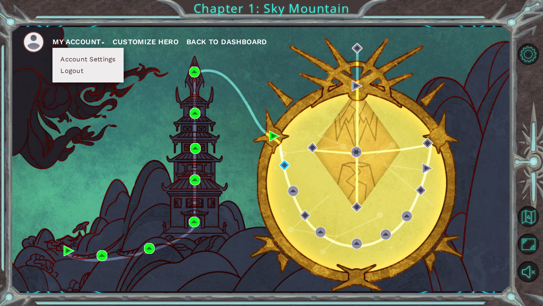
click at [95, 57] on button "Account Settings" at bounding box center [88, 59] width 60 height 9
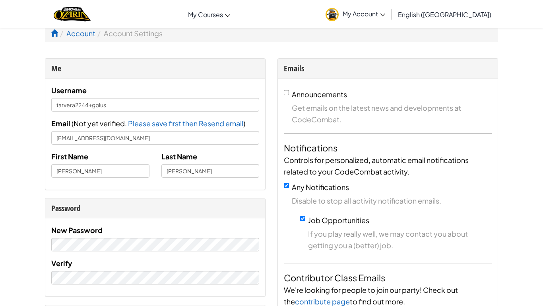
scroll to position [2, 0]
